Goal: Task Accomplishment & Management: Use online tool/utility

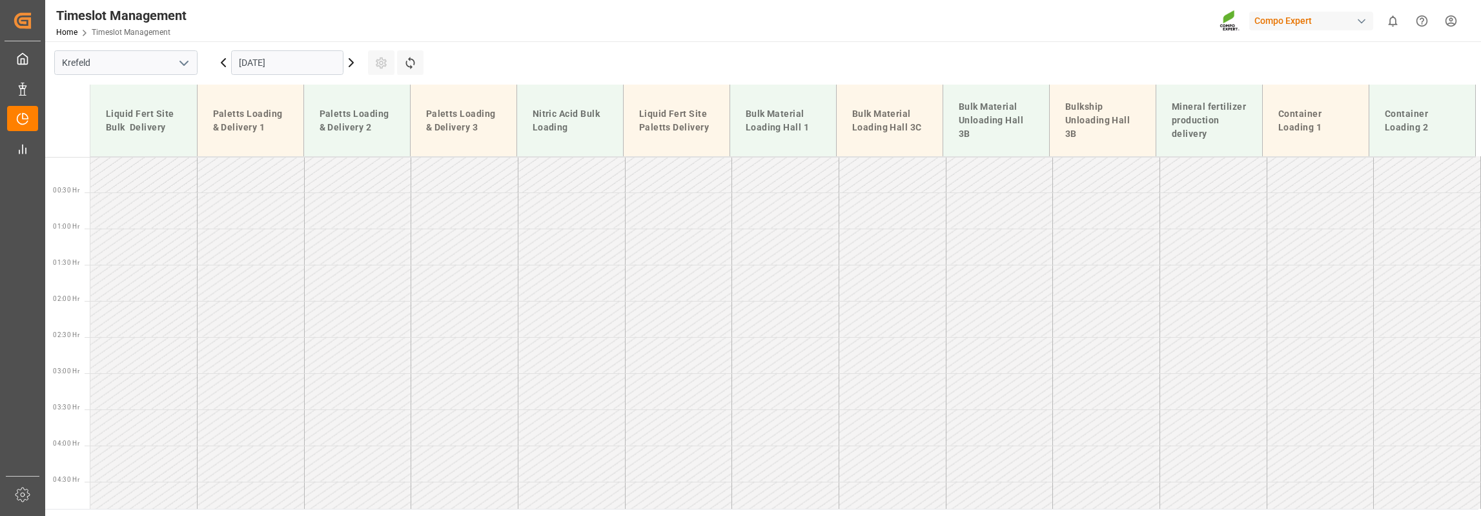
scroll to position [555, 0]
